Goal: Task Accomplishment & Management: Complete application form

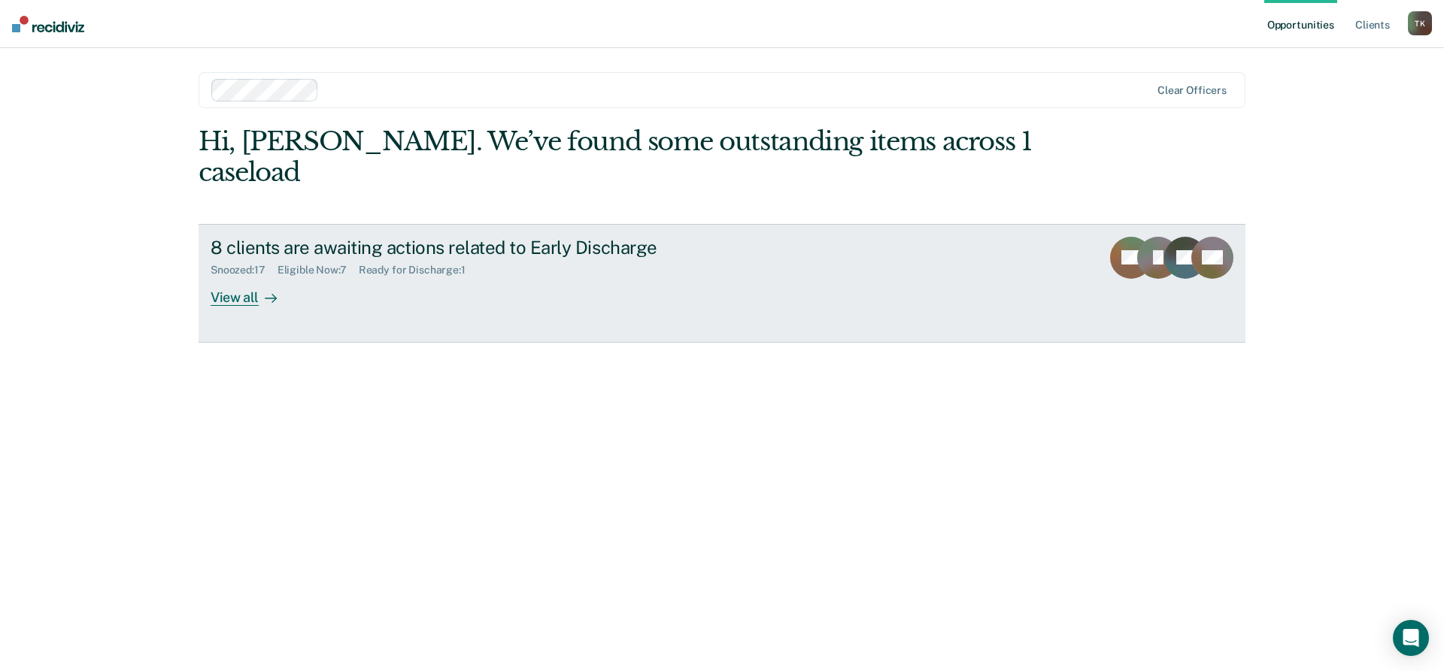
click at [233, 277] on div "View all" at bounding box center [253, 291] width 84 height 29
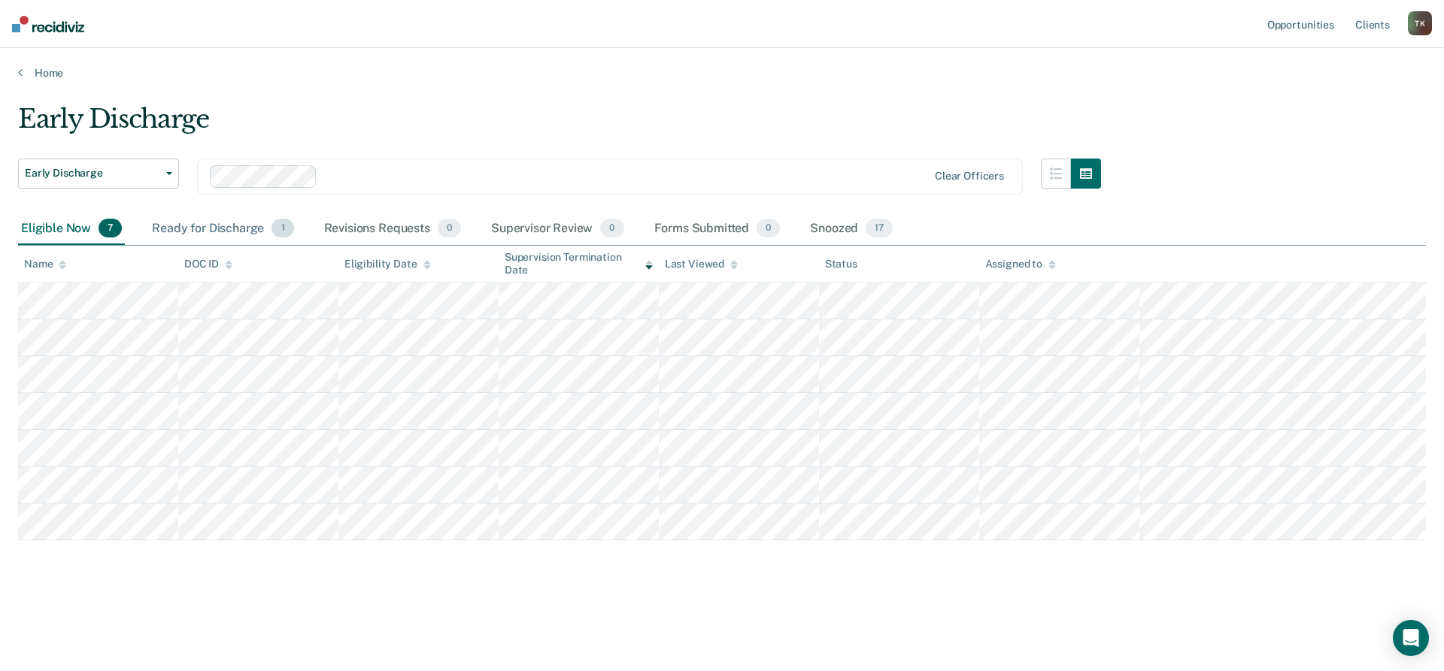
click at [190, 227] on div "Ready for Discharge 1" at bounding box center [222, 229] width 147 height 33
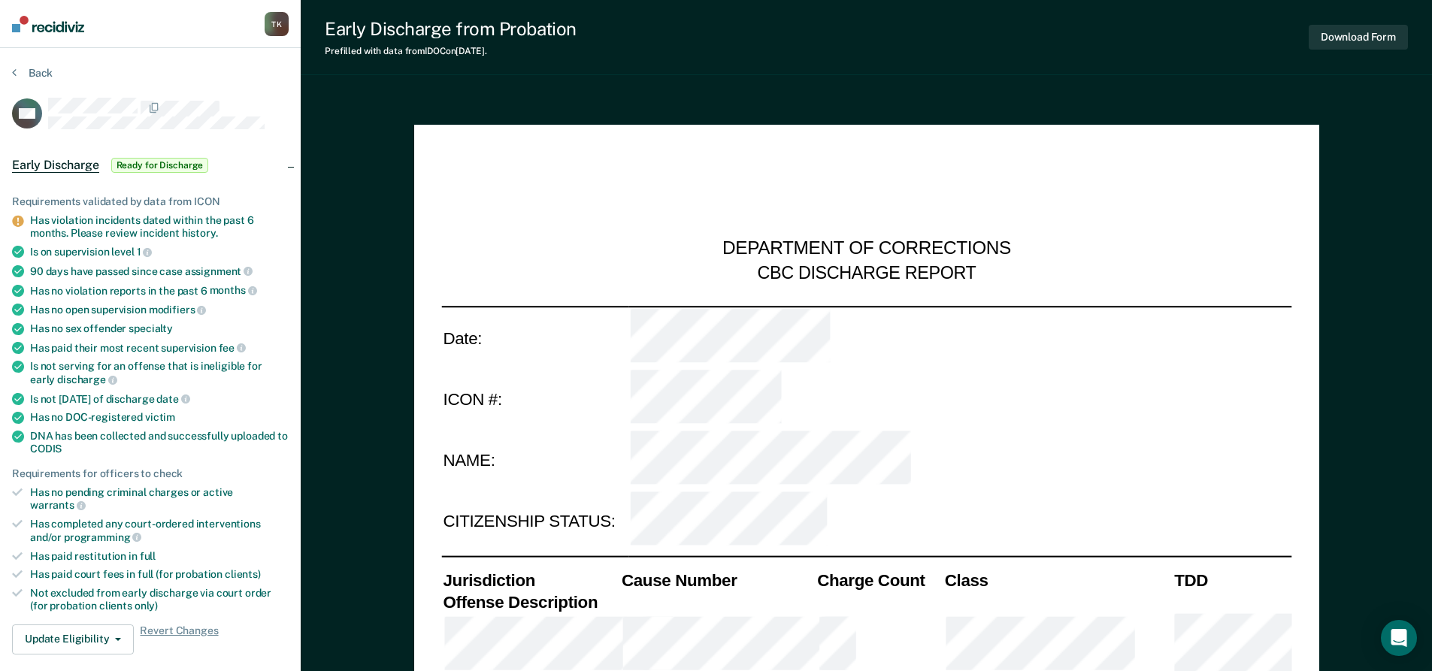
type textarea "x"
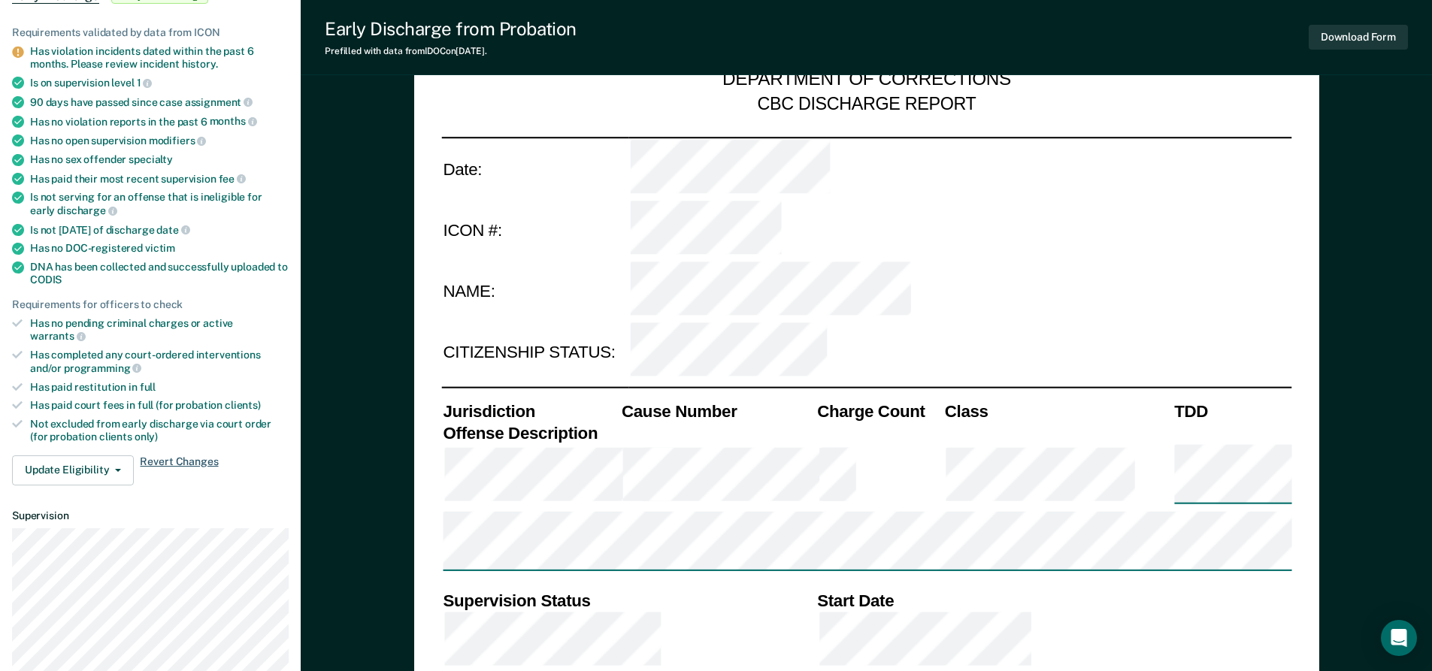
scroll to position [226, 0]
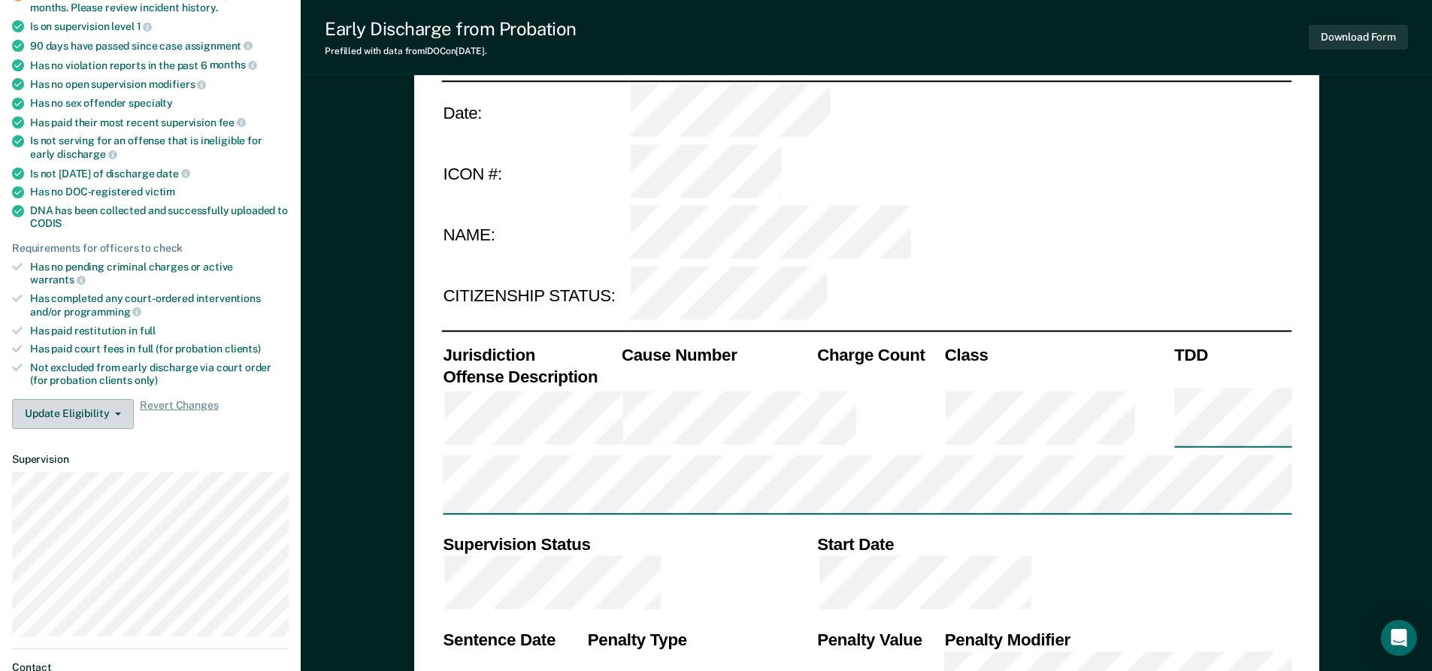
click at [116, 413] on icon "button" at bounding box center [118, 414] width 6 height 3
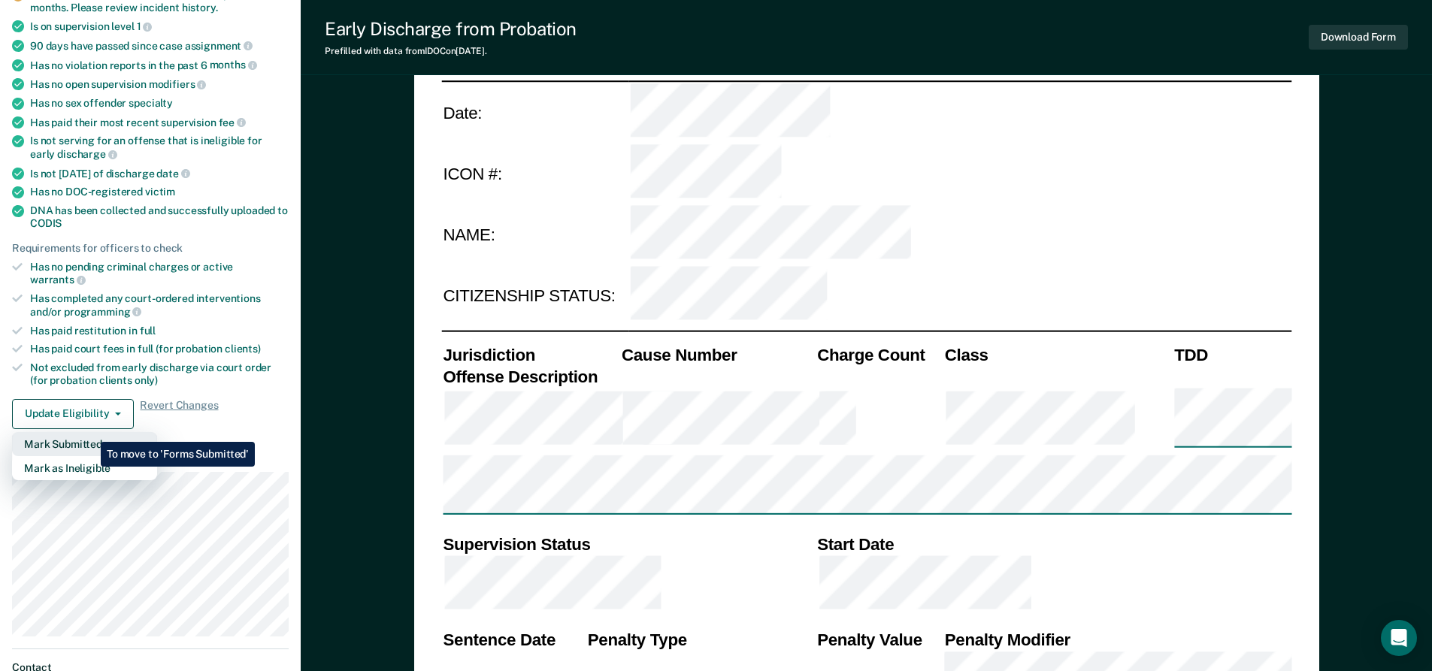
click at [89, 432] on button "Mark Submitted" at bounding box center [84, 444] width 145 height 24
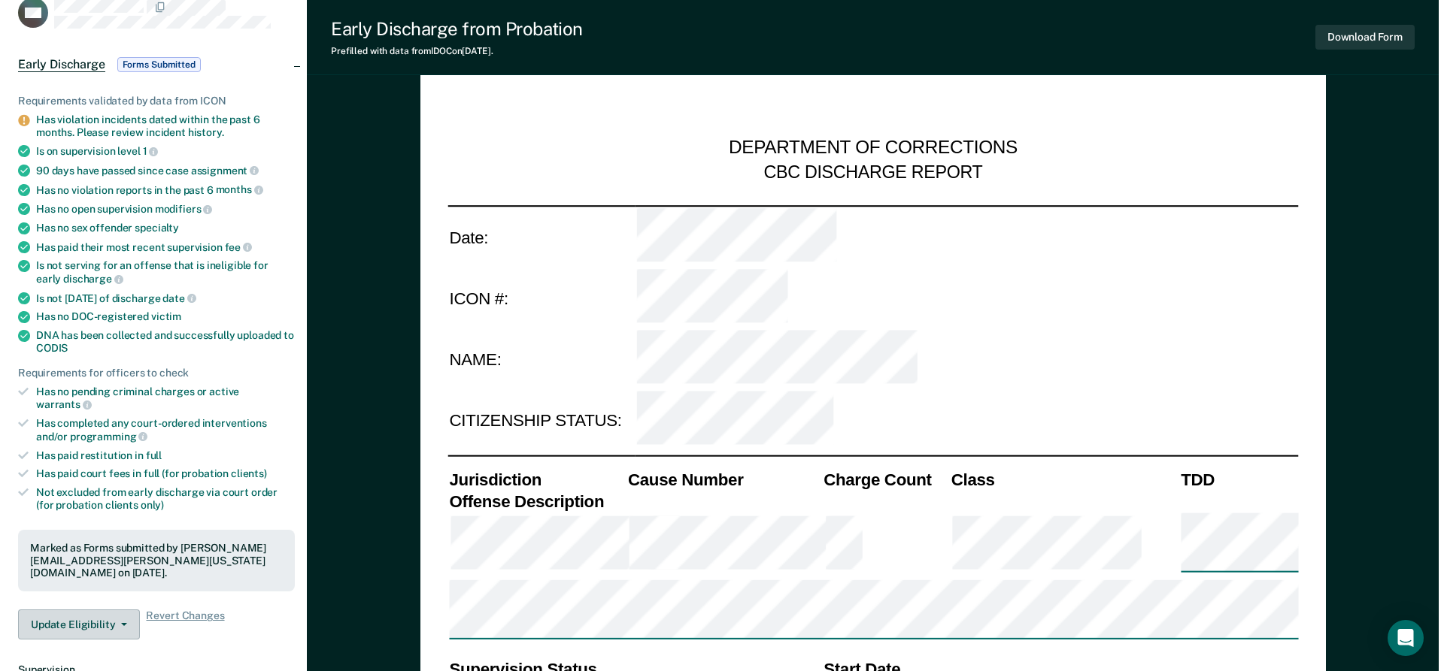
scroll to position [0, 0]
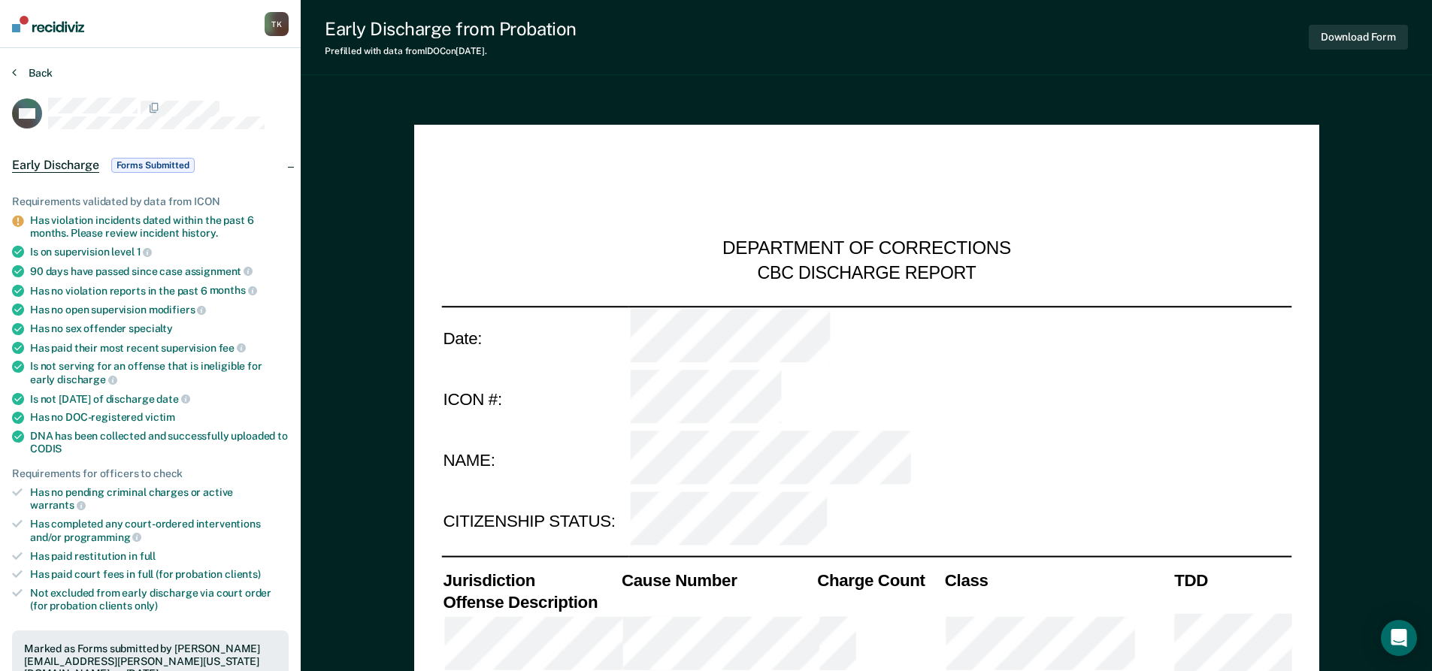
click at [31, 77] on button "Back" at bounding box center [32, 73] width 41 height 14
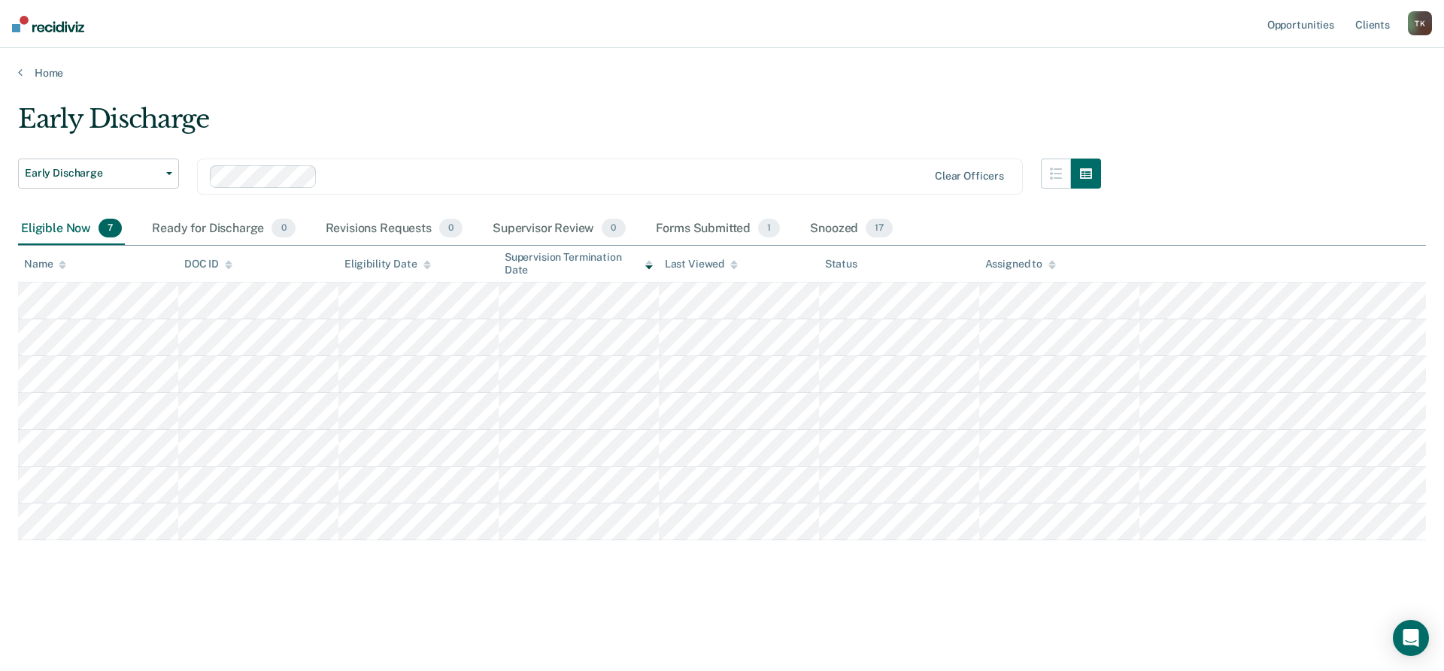
click at [1425, 27] on div "T K" at bounding box center [1419, 23] width 24 height 24
click at [1322, 98] on link "Log Out" at bounding box center [1358, 98] width 121 height 13
